Goal: Register for event/course

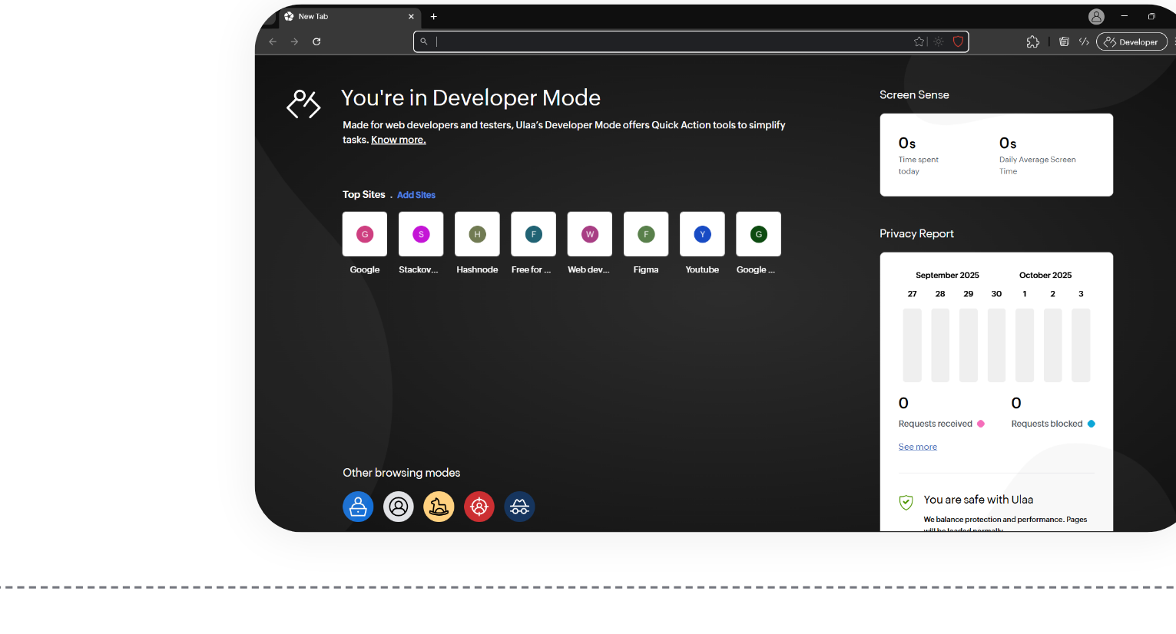
scroll to position [482, 0]
